Goal: Find contact information: Find contact information

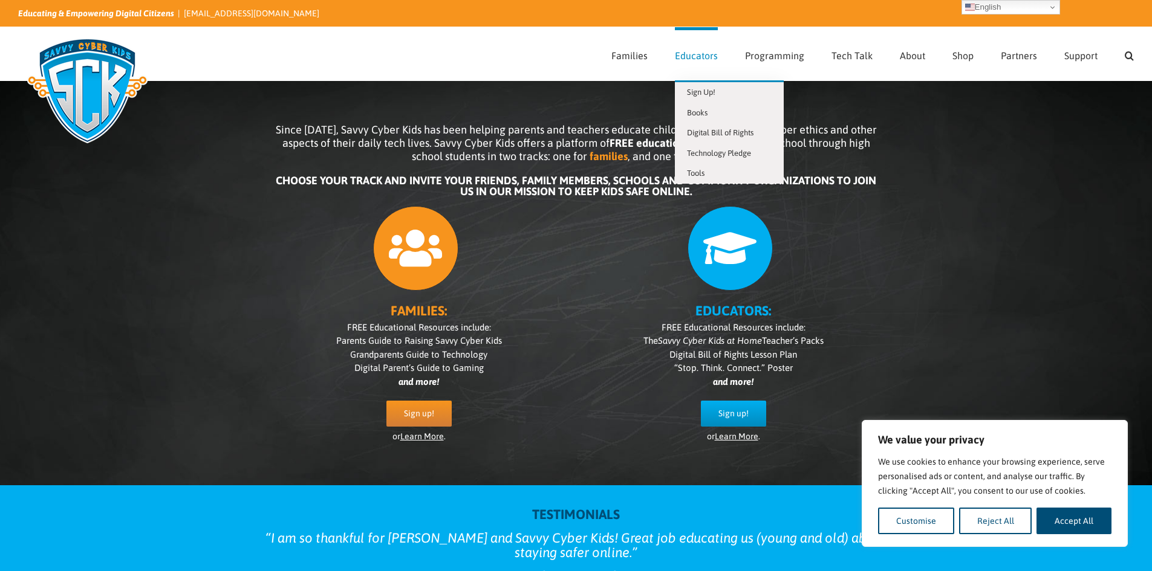
click at [702, 53] on span "Educators" at bounding box center [696, 56] width 43 height 10
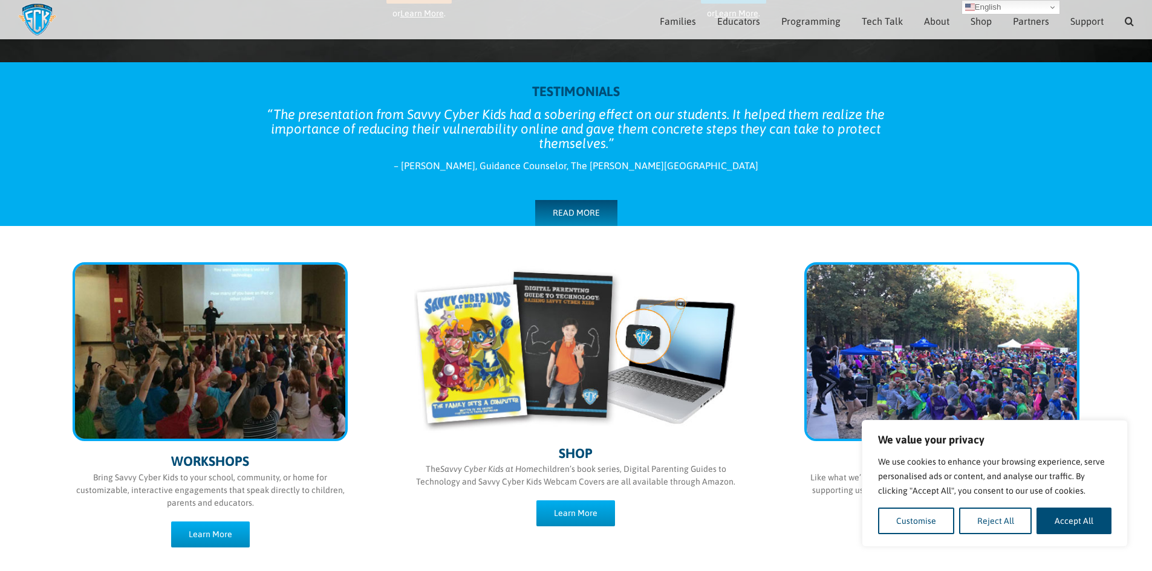
scroll to position [408, 0]
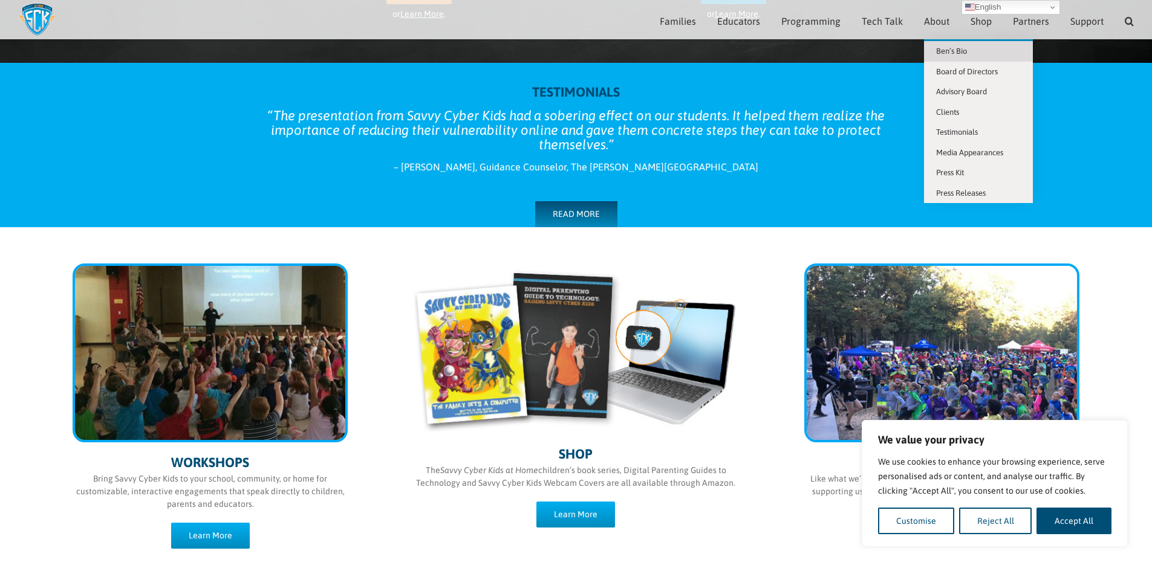
click at [961, 50] on span "Ben’s Bio" at bounding box center [951, 51] width 31 height 9
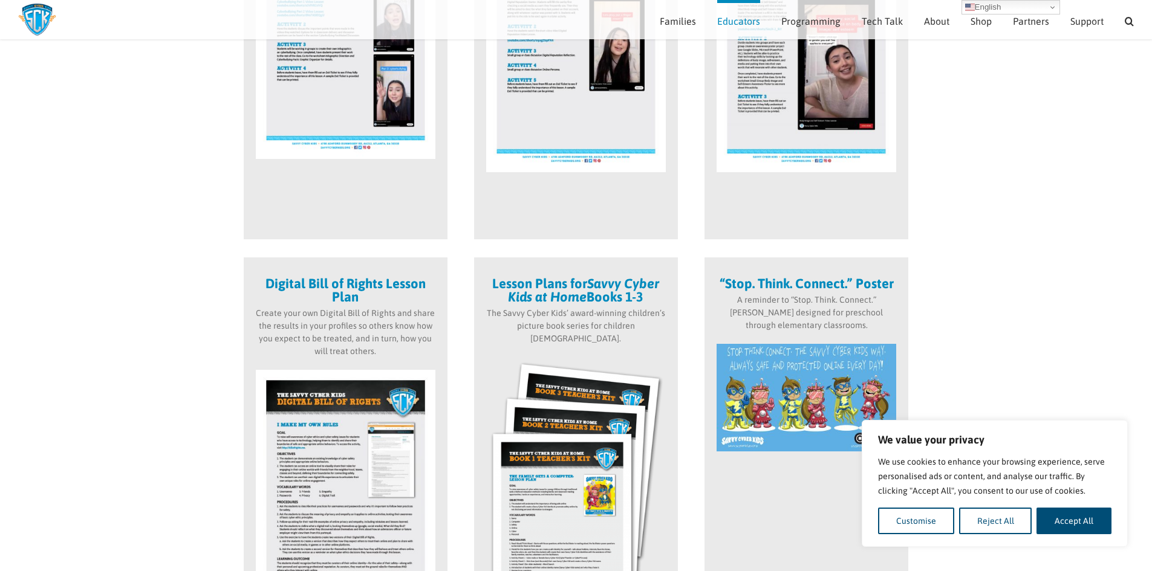
scroll to position [412, 0]
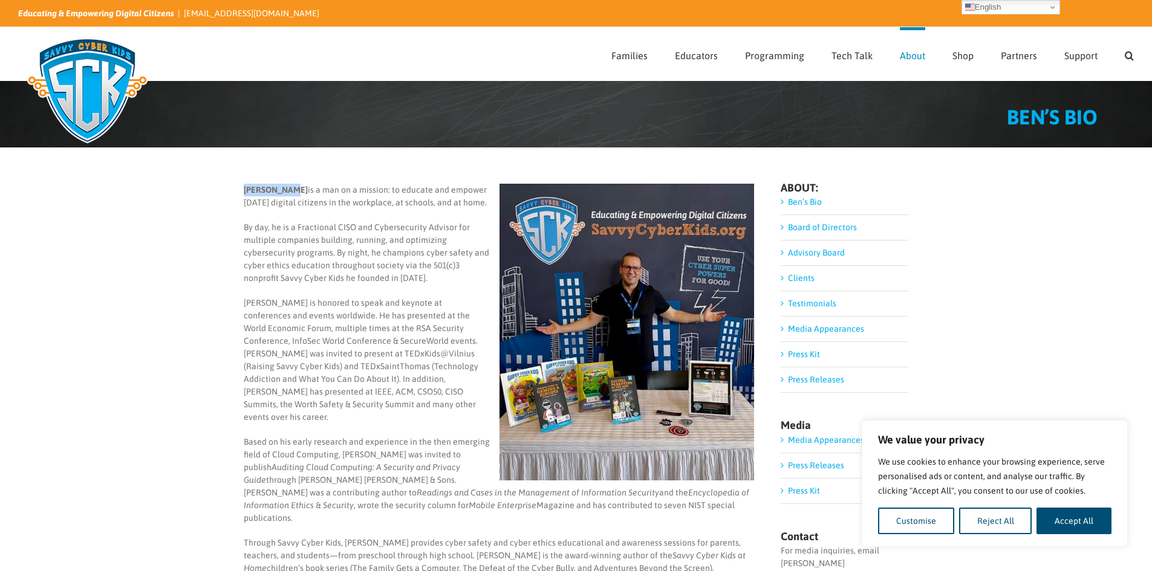
drag, startPoint x: 234, startPoint y: 190, endPoint x: 288, endPoint y: 190, distance: 54.4
click at [288, 190] on div "Ben Halpert is a man on a mission: to educate and empower today’s digital citiz…" at bounding box center [576, 414] width 1152 height 533
copy b "[PERSON_NAME]"
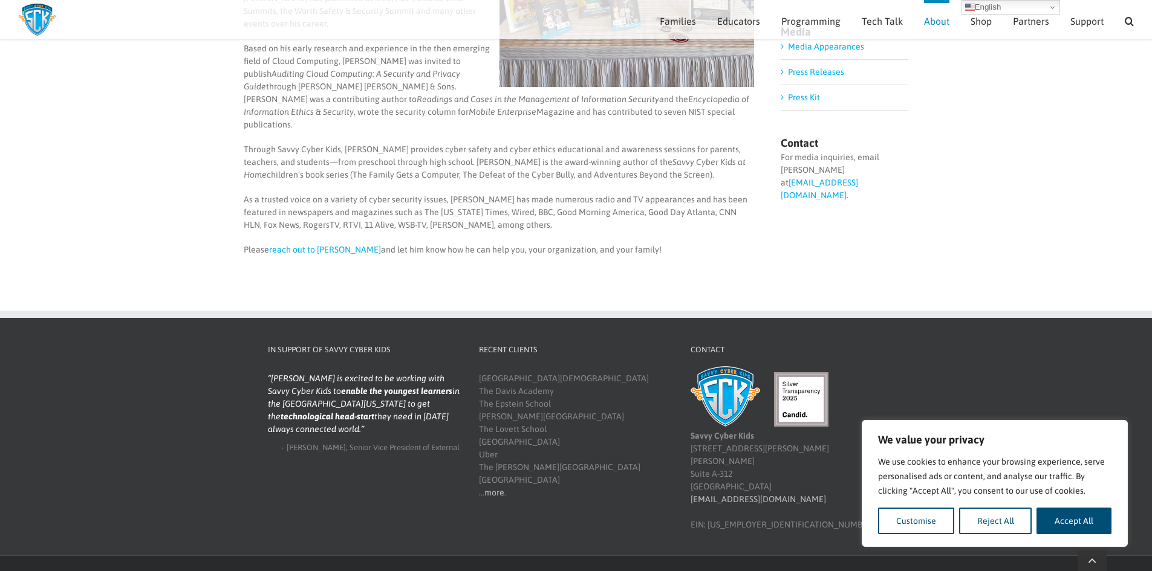
scroll to position [381, 0]
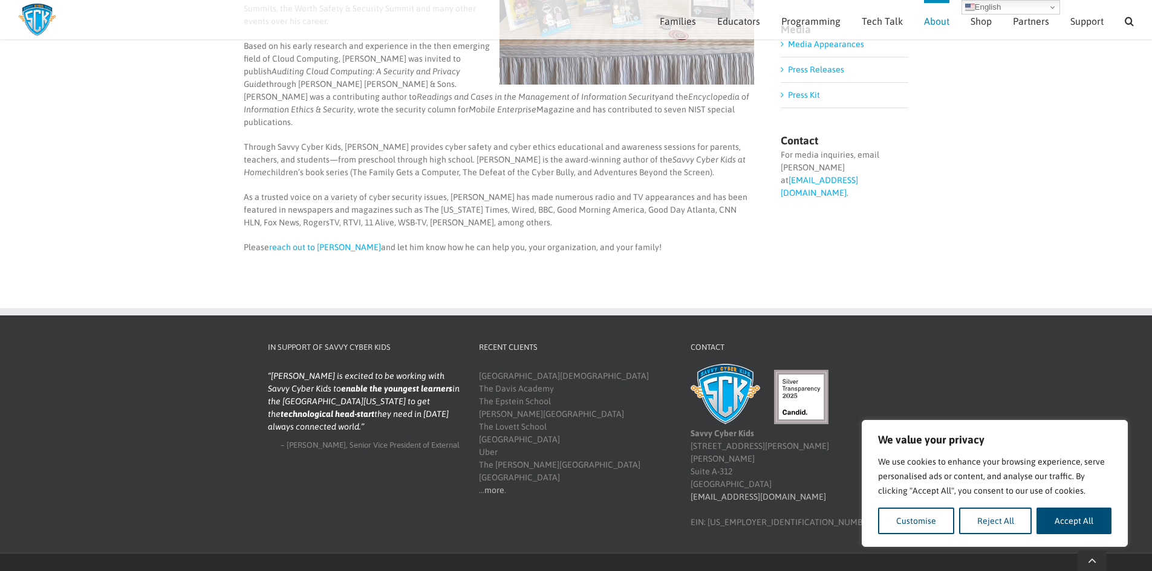
click at [837, 180] on link "[EMAIL_ADDRESS][DOMAIN_NAME]" at bounding box center [818, 186] width 77 height 22
